Goal: Transaction & Acquisition: Purchase product/service

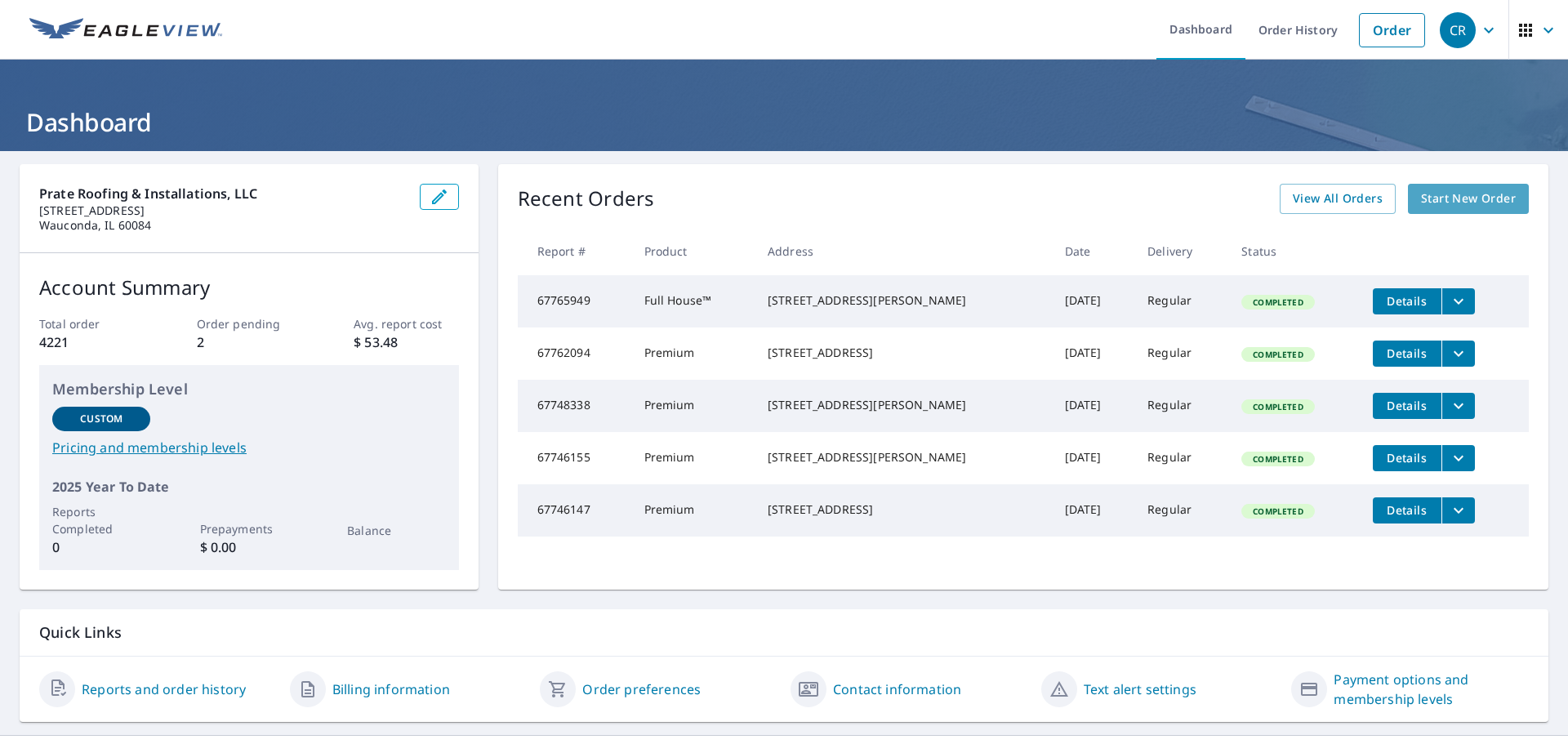
click at [1448, 194] on span "Start New Order" at bounding box center [1468, 199] width 95 height 20
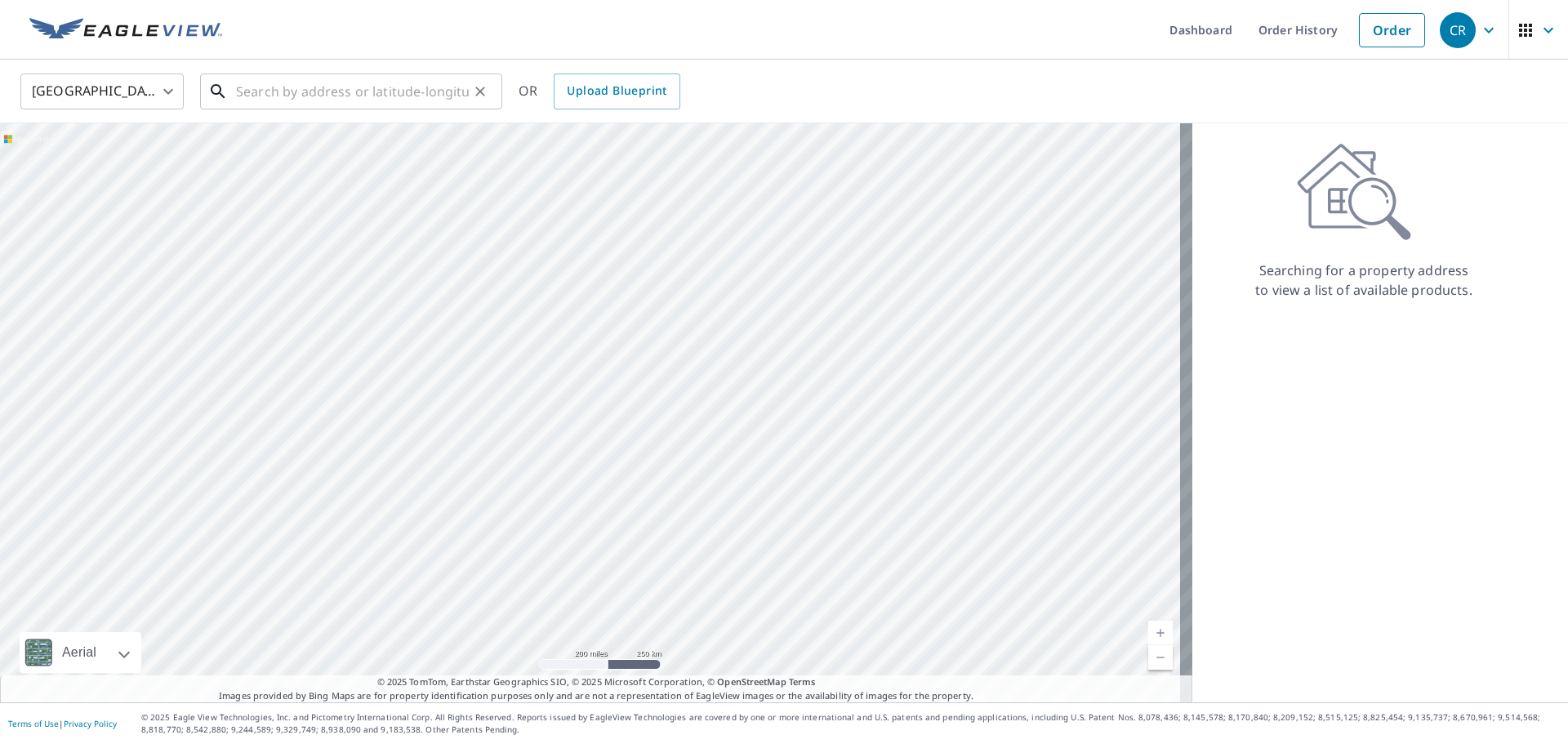
click at [413, 88] on input "text" at bounding box center [352, 92] width 233 height 46
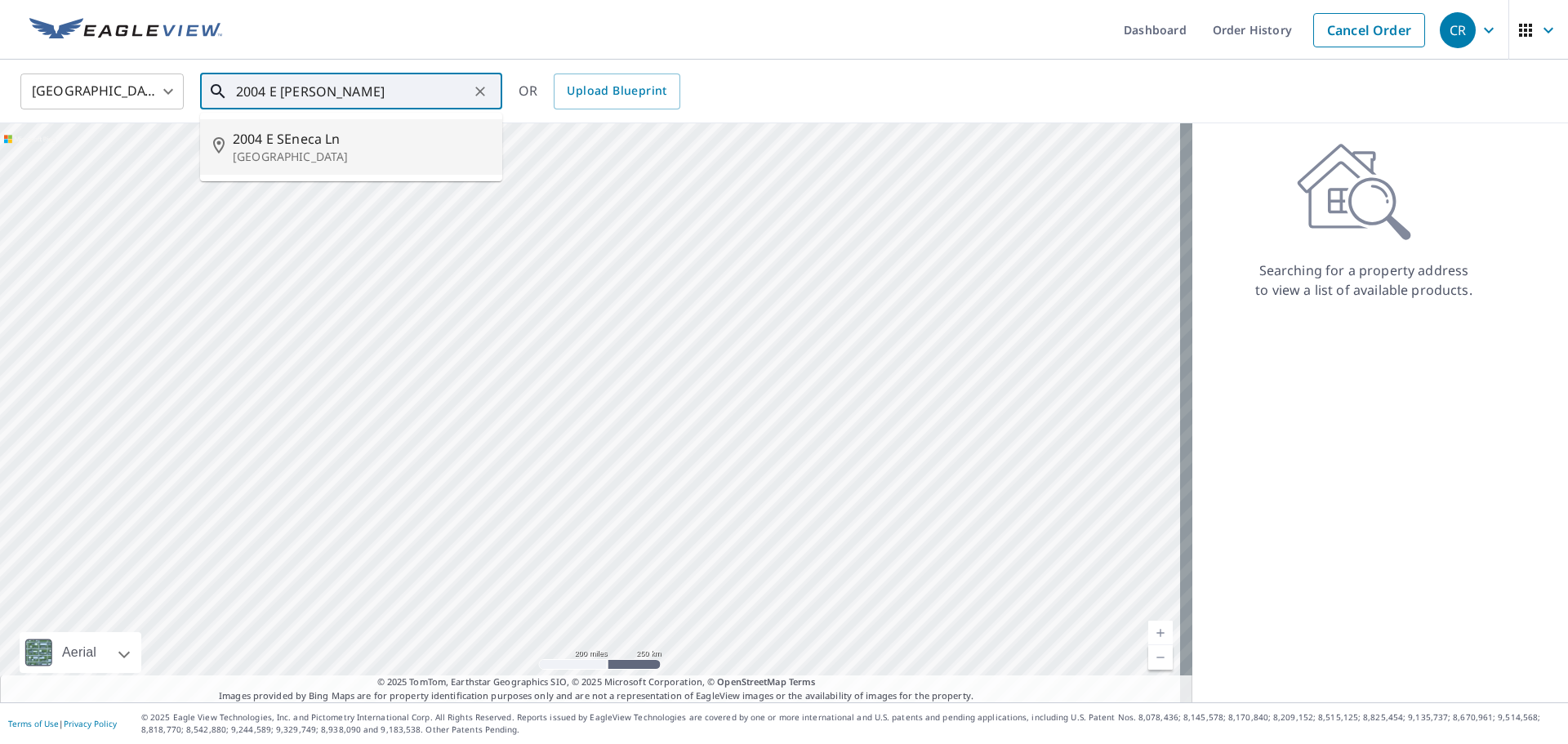
click at [305, 150] on p "[GEOGRAPHIC_DATA]" at bounding box center [361, 157] width 256 height 16
type input "[STREET_ADDRESS]"
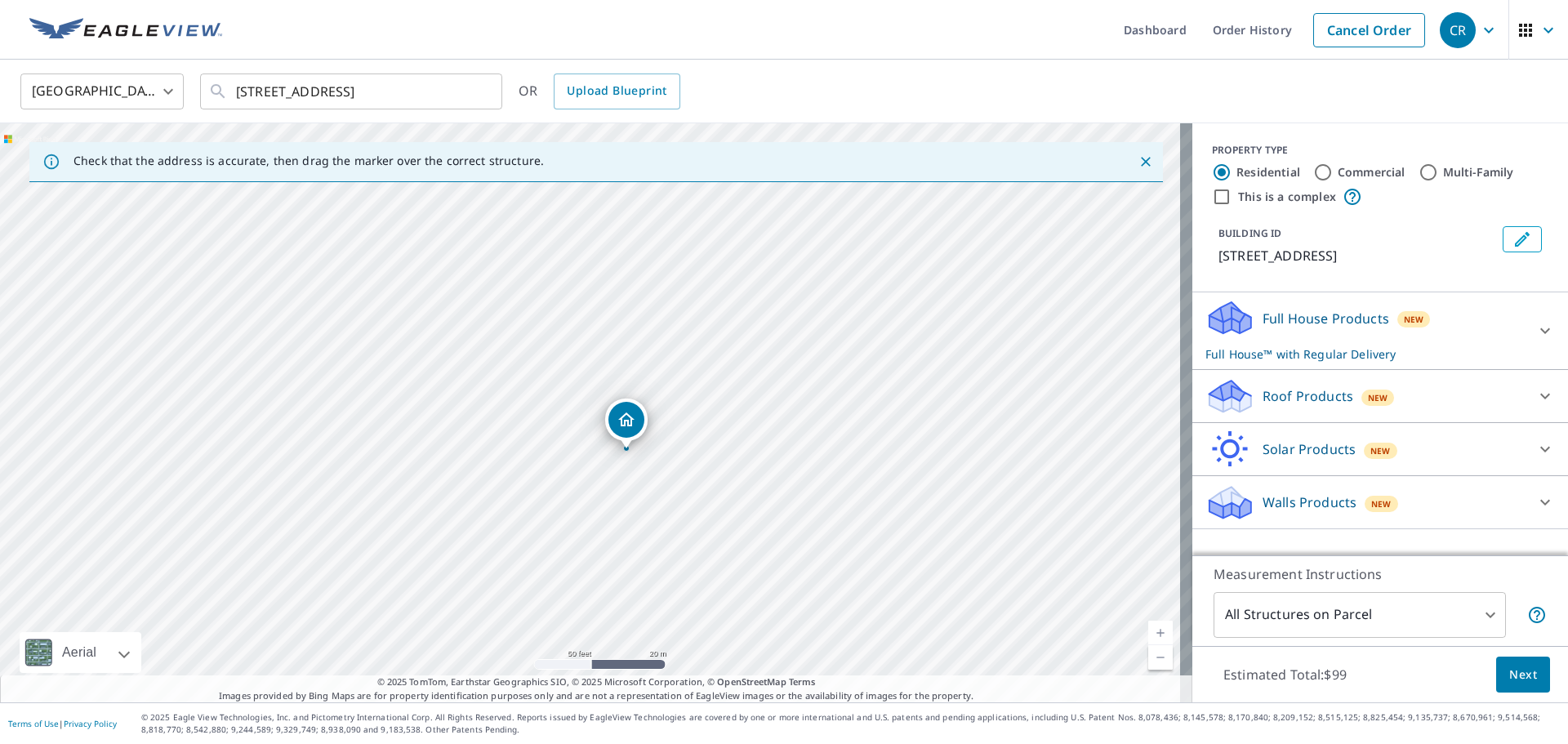
click at [1209, 407] on icon at bounding box center [1229, 396] width 49 height 38
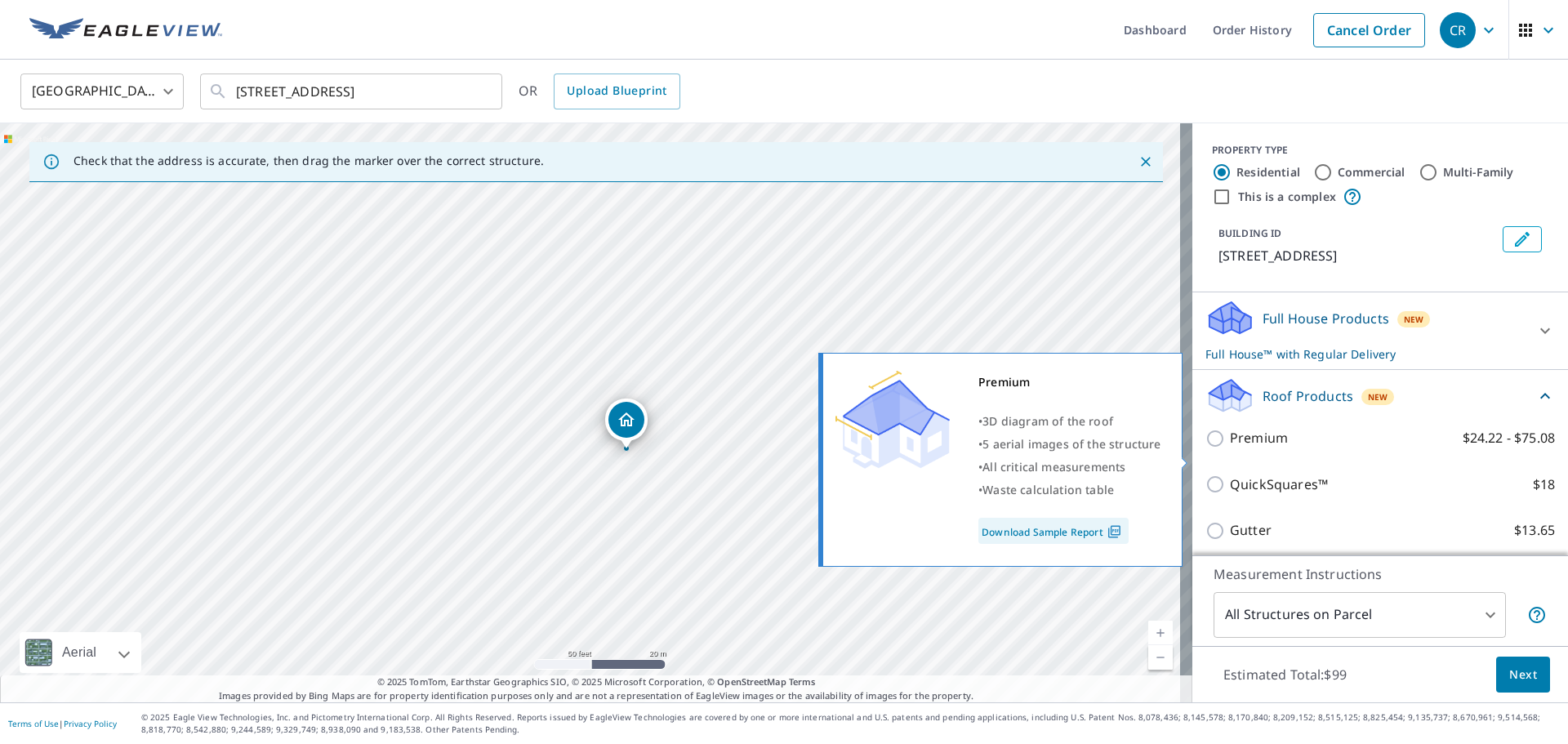
click at [1230, 448] on p "Premium" at bounding box center [1259, 438] width 58 height 20
click at [1220, 448] on input "Premium $24.22 - $75.08" at bounding box center [1217, 439] width 24 height 20
checkbox input "true"
checkbox input "false"
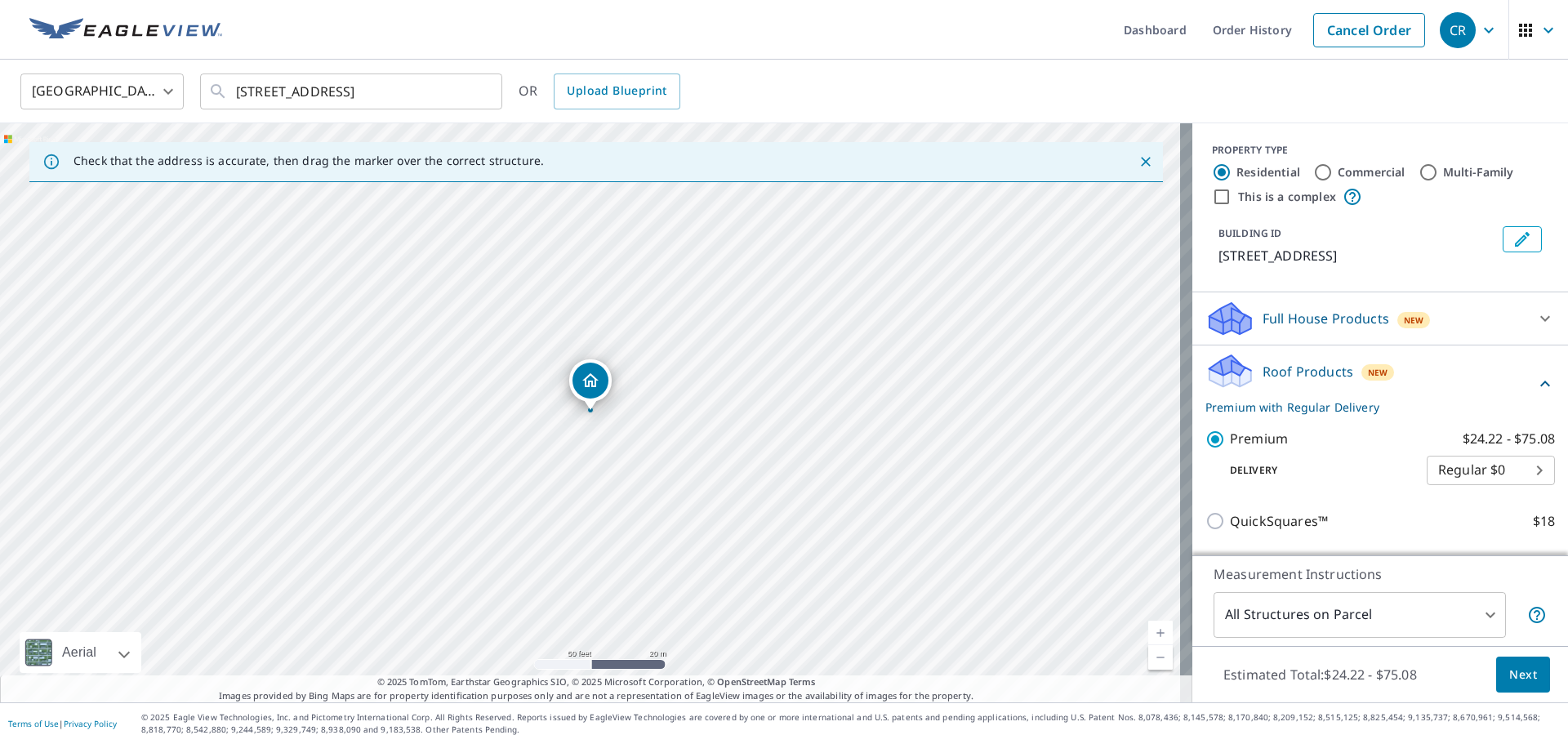
click at [1509, 674] on span "Next" at bounding box center [1523, 675] width 28 height 20
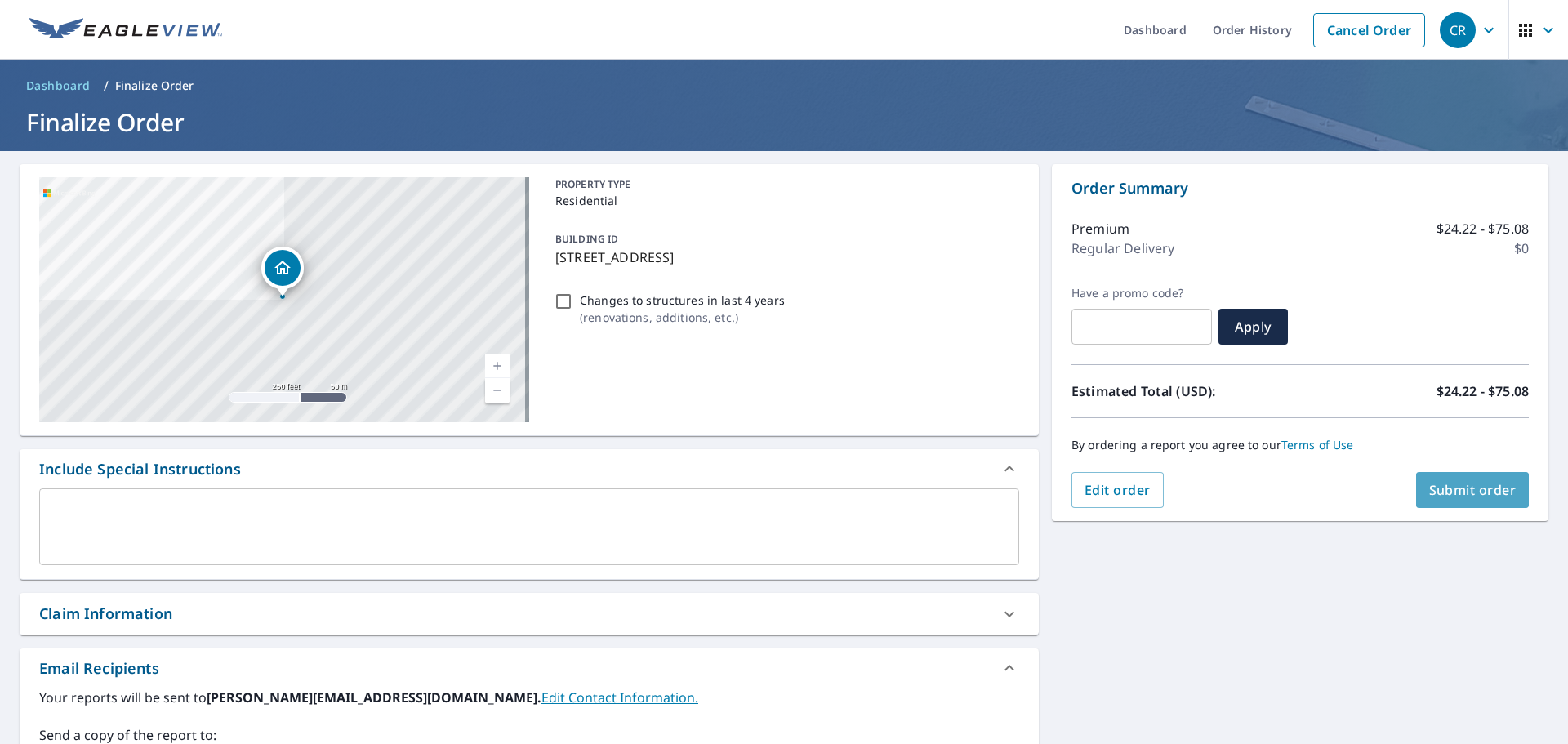
click at [1429, 494] on span "Submit order" at bounding box center [1472, 490] width 87 height 18
checkbox input "true"
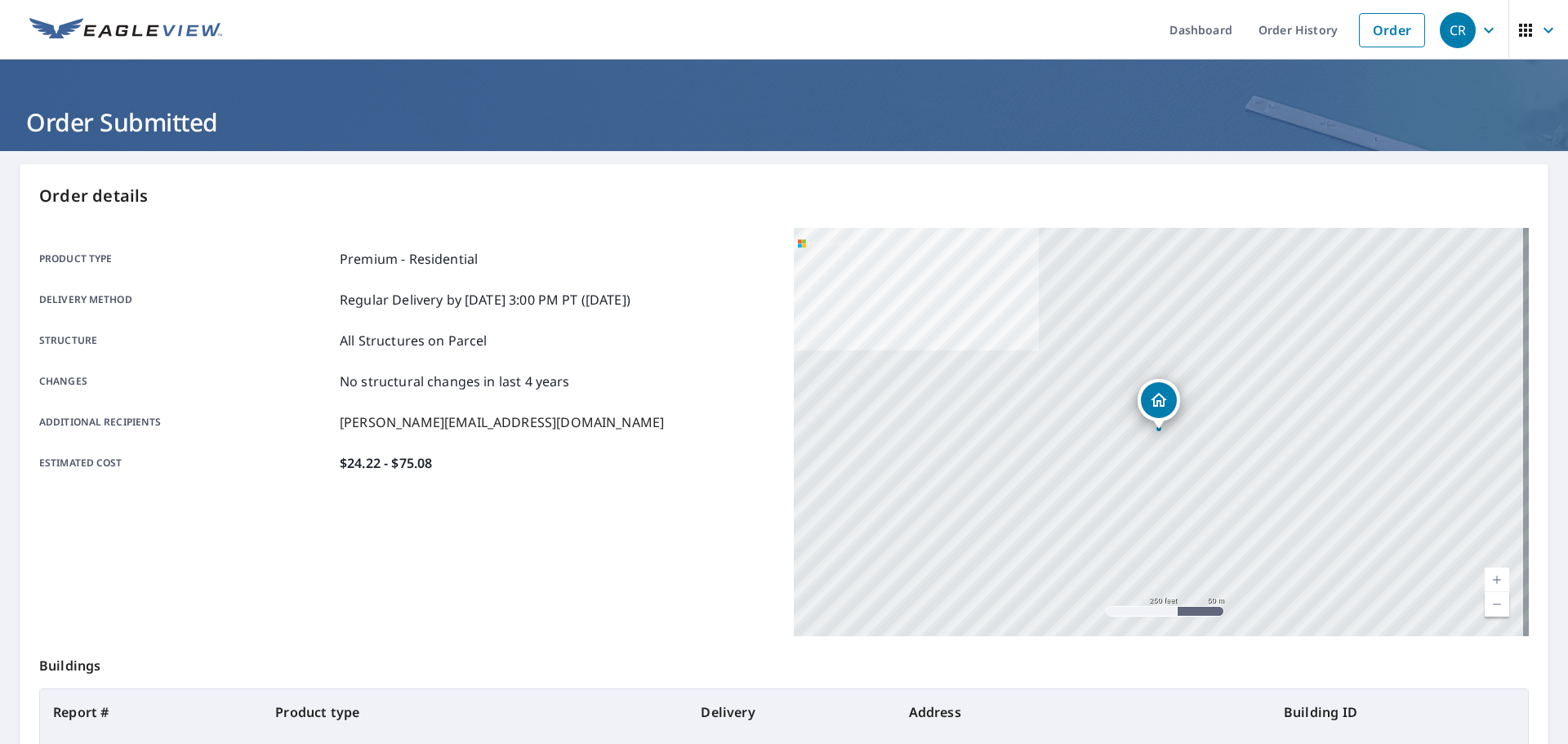
click at [707, 496] on div "Product type Premium - Residential Delivery method Regular Delivery by [DATE] 3…" at bounding box center [406, 432] width 735 height 408
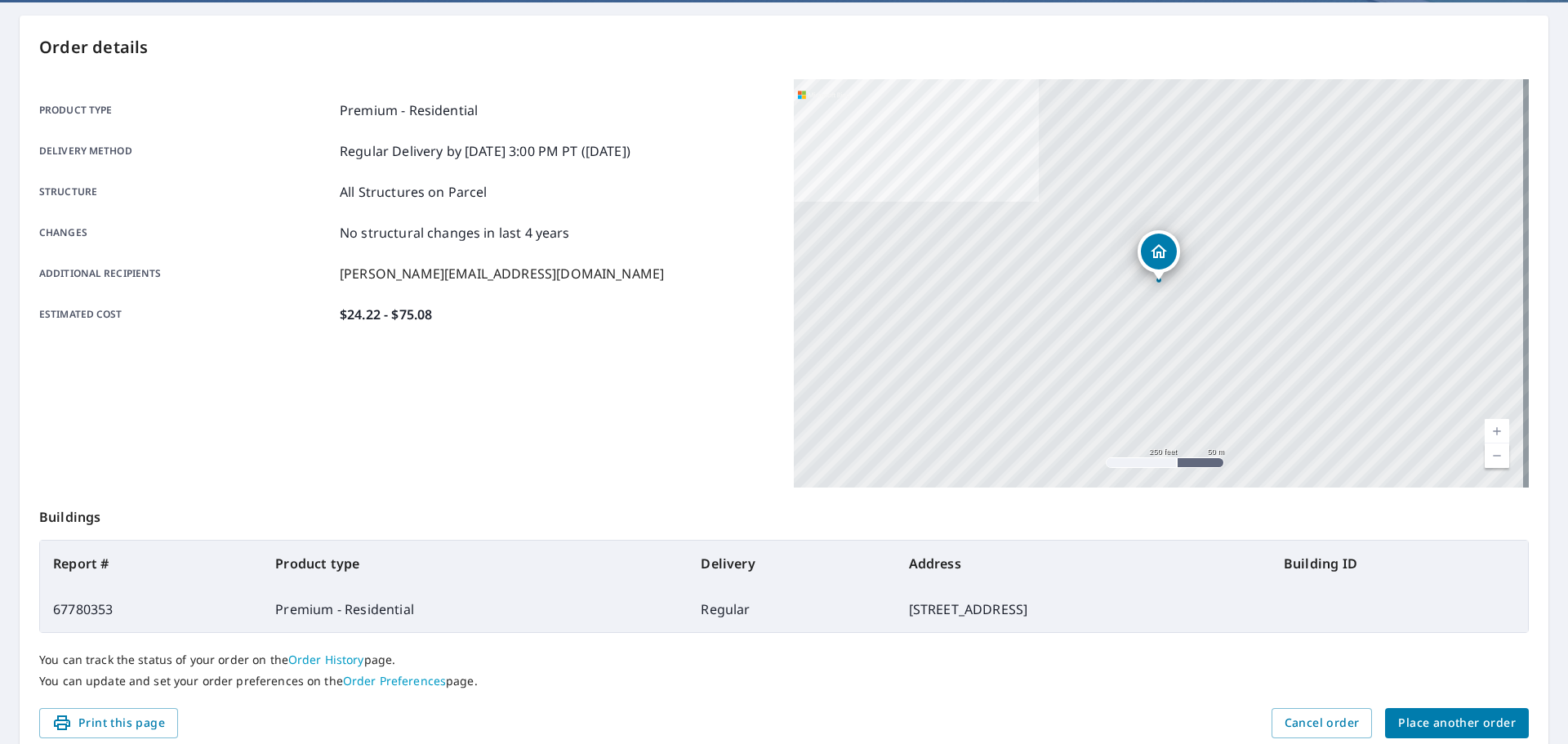
scroll to position [163, 0]
